Goal: Obtain resource: Download file/media

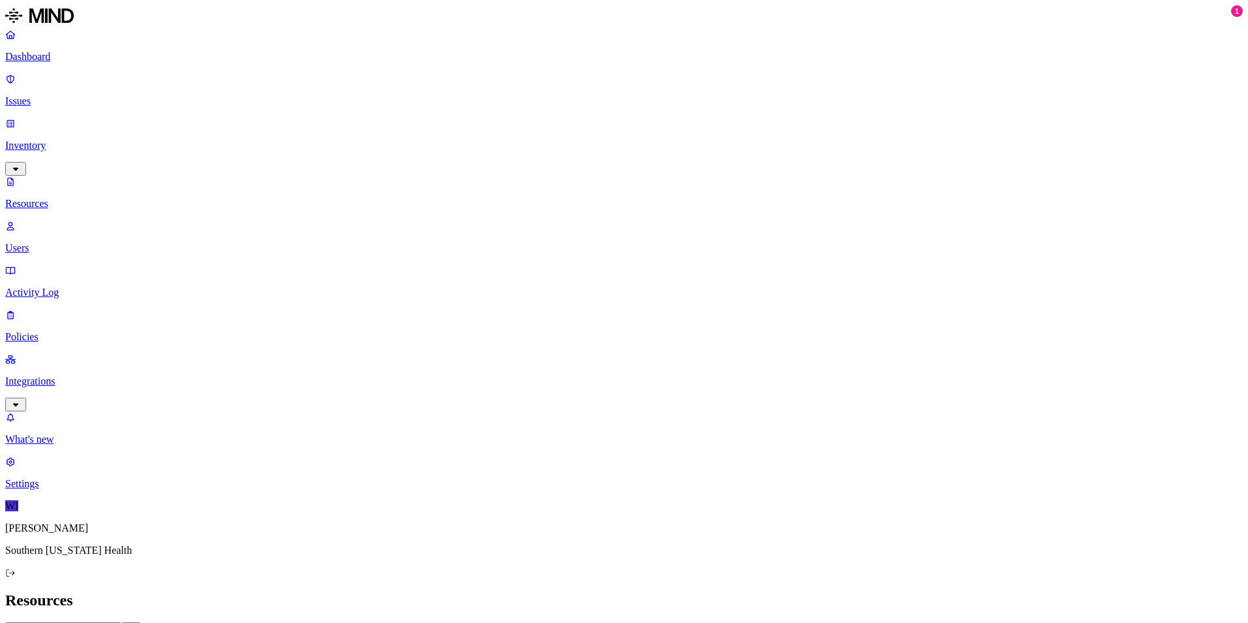
drag, startPoint x: 1180, startPoint y: 47, endPoint x: 0, endPoint y: 37, distance: 1180.0
click at [64, 61] on p "Dashboard" at bounding box center [623, 57] width 1237 height 12
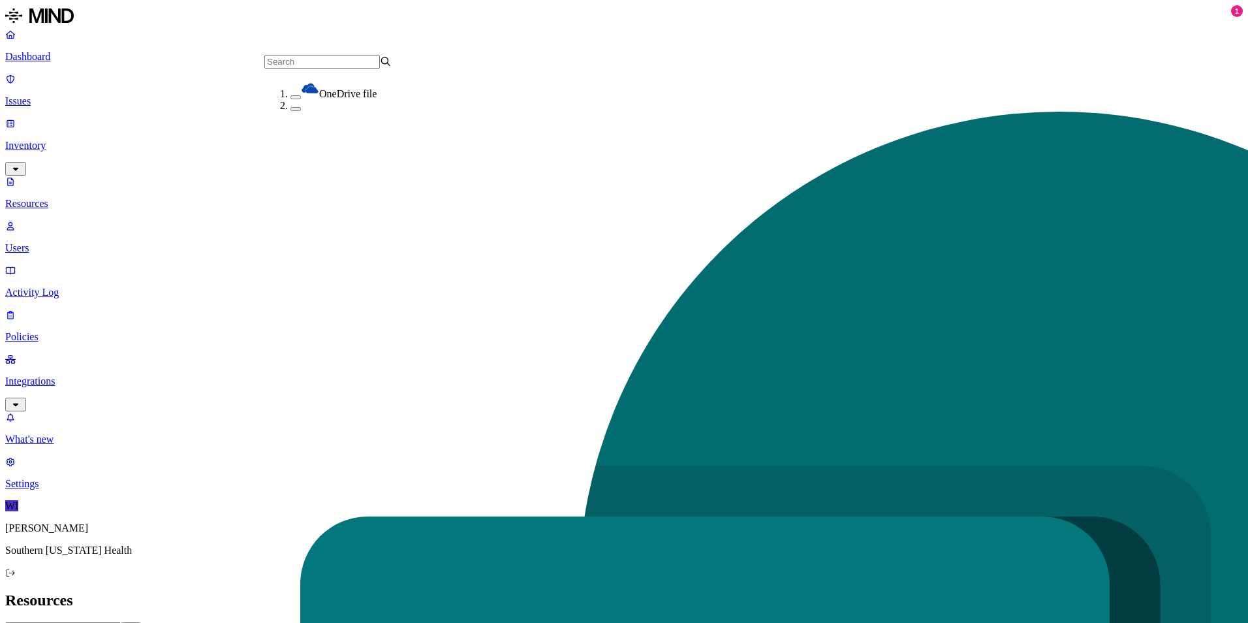
click at [249, 591] on h2 "Resources" at bounding box center [623, 600] width 1237 height 18
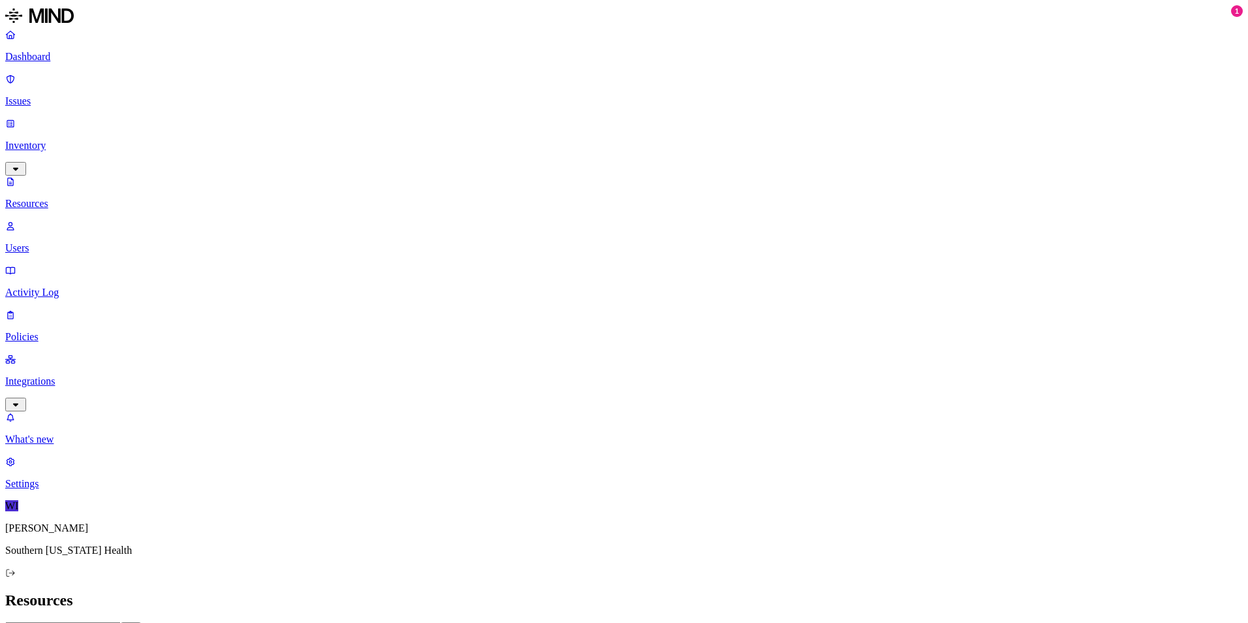
drag, startPoint x: 187, startPoint y: 106, endPoint x: 98, endPoint y: 270, distance: 187.2
click at [98, 270] on nav "Dashboard Issues Inventory Resources Users Activity Log Policies Integrations W…" at bounding box center [623, 259] width 1237 height 461
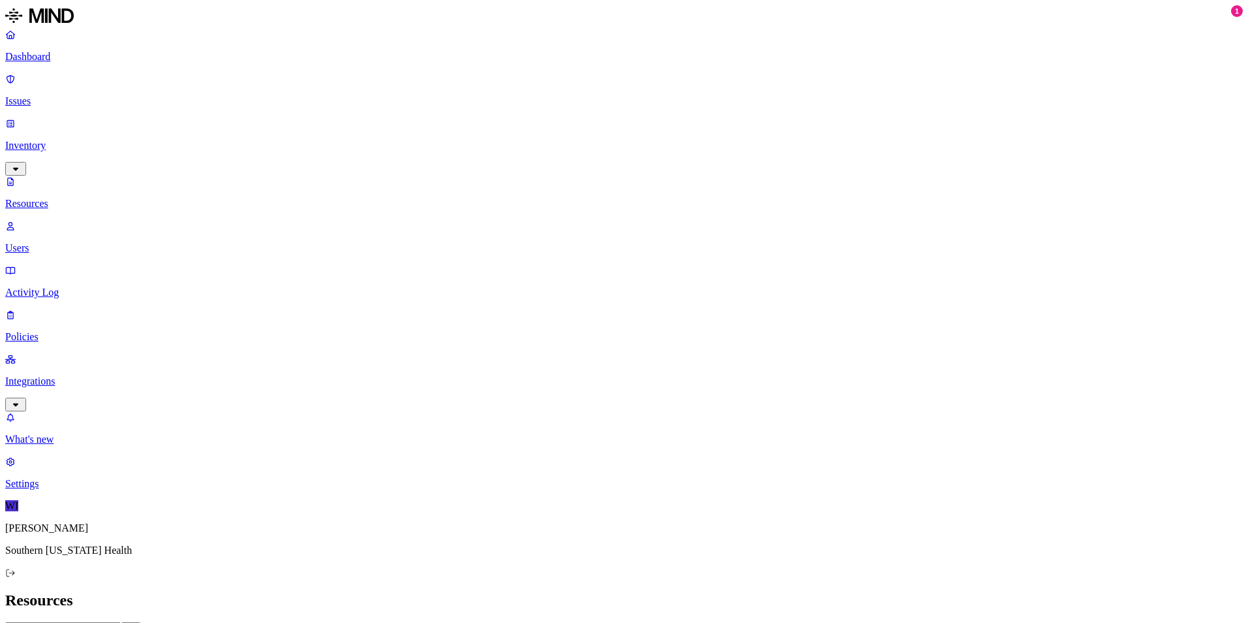
drag, startPoint x: 751, startPoint y: 16, endPoint x: 739, endPoint y: 14, distance: 11.8
click at [76, 264] on link "Activity Log" at bounding box center [623, 281] width 1237 height 34
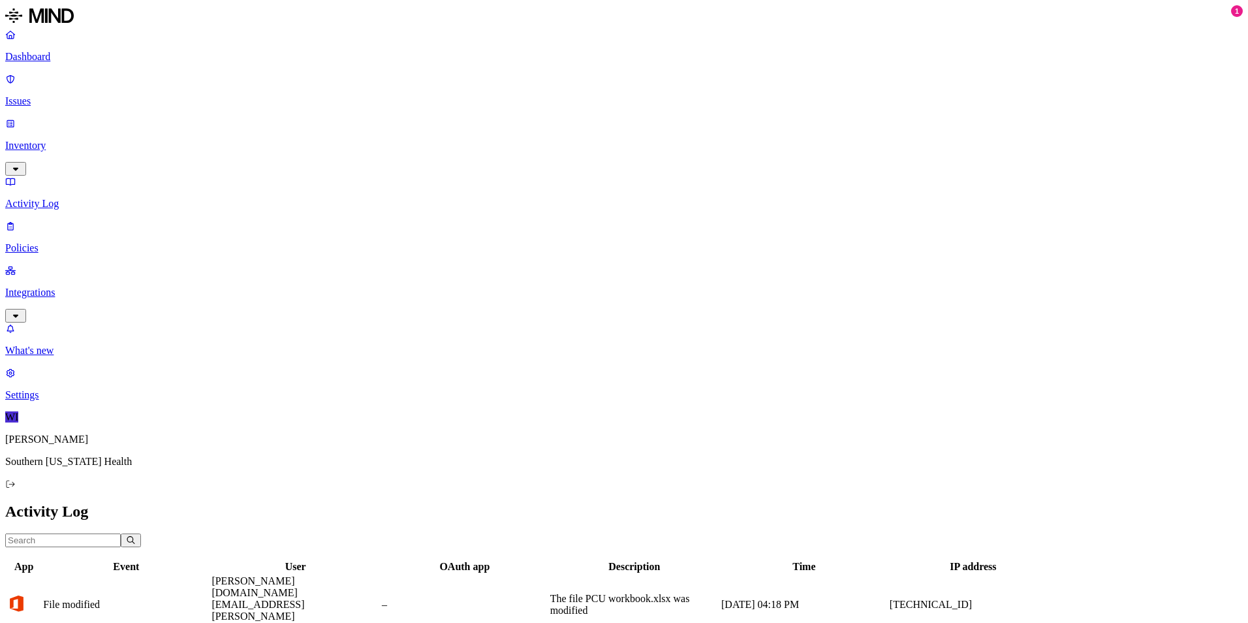
click at [60, 198] on p "Activity Log" at bounding box center [623, 204] width 1237 height 12
click at [99, 287] on p "Integrations" at bounding box center [623, 293] width 1237 height 12
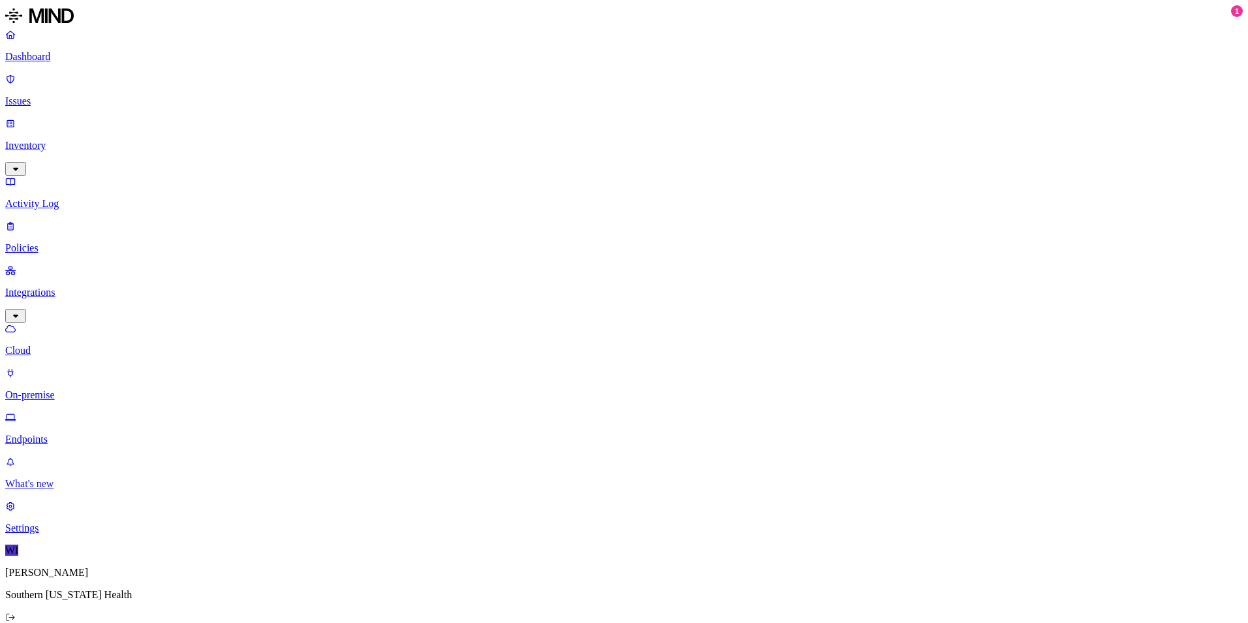
click at [70, 489] on p "What's new" at bounding box center [623, 484] width 1237 height 12
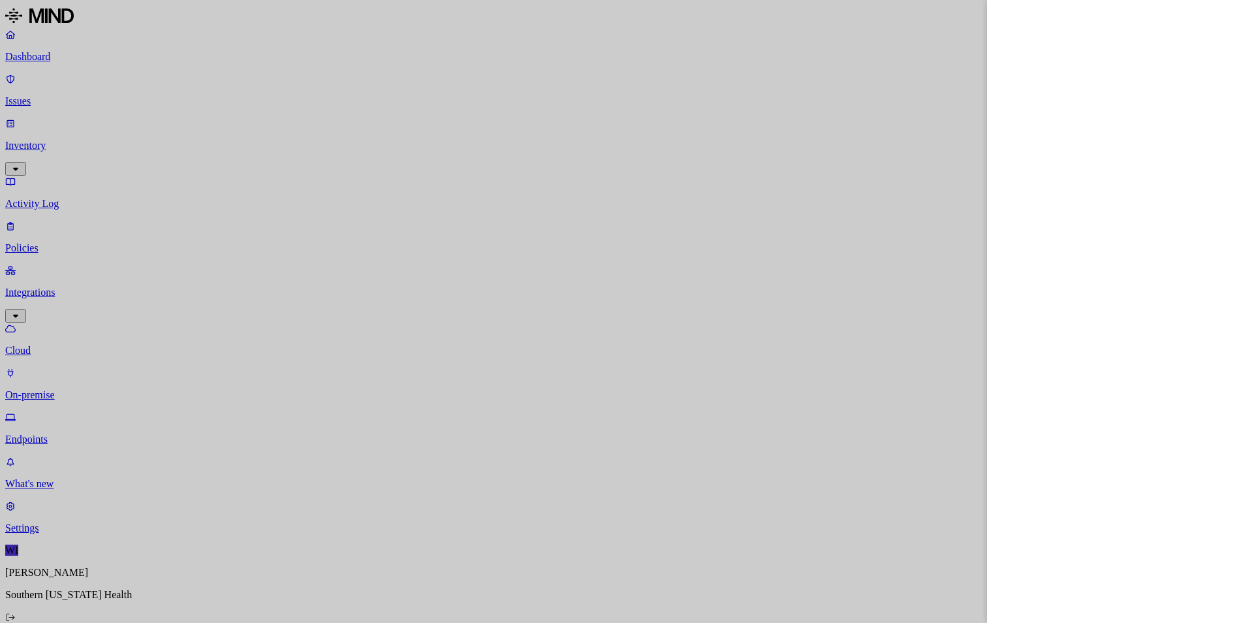
click at [778, 200] on div at bounding box center [624, 311] width 1248 height 623
